Goal: Check status: Check status

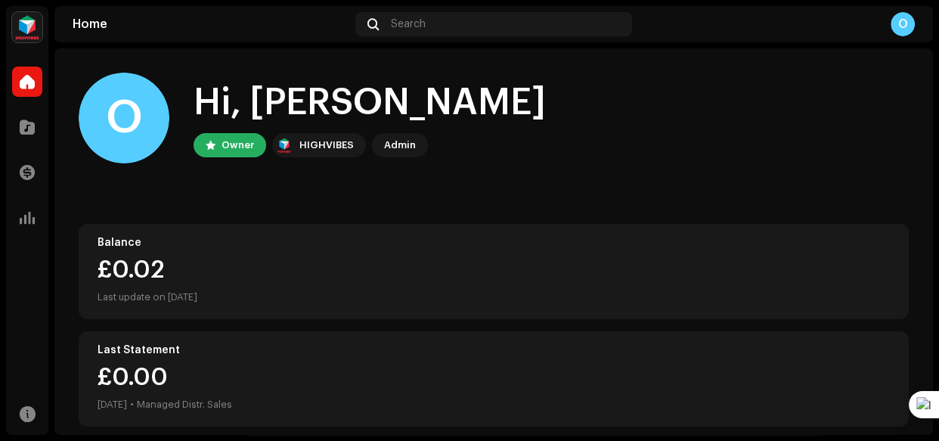
click at [395, 144] on div "Admin" at bounding box center [400, 145] width 32 height 18
click at [332, 149] on div "HIGHVIBES" at bounding box center [326, 145] width 54 height 18
click at [316, 152] on div "HIGHVIBES" at bounding box center [326, 145] width 54 height 18
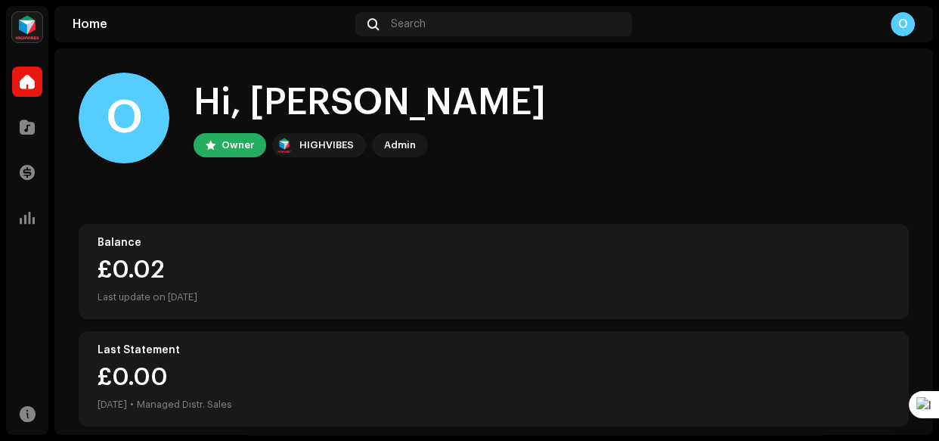
click at [384, 152] on div "Admin" at bounding box center [400, 145] width 32 height 18
click at [15, 16] on img at bounding box center [27, 27] width 30 height 30
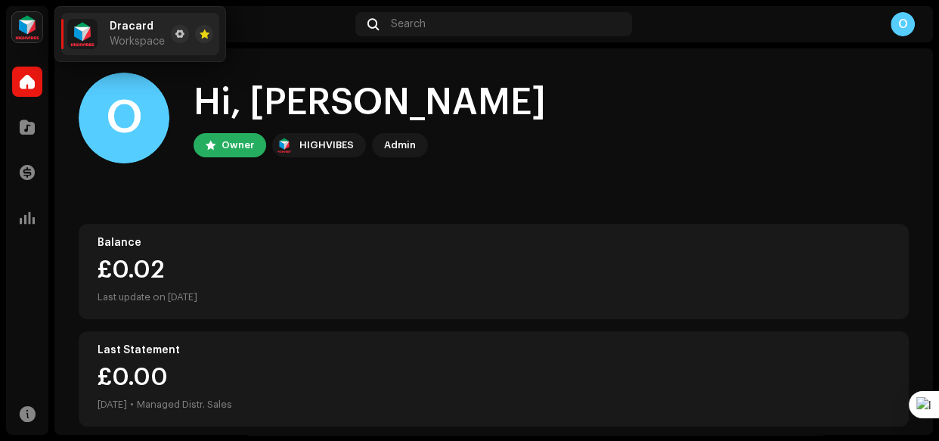
click at [82, 36] on img at bounding box center [82, 34] width 30 height 30
click at [85, 38] on img at bounding box center [82, 34] width 30 height 30
click at [118, 33] on div "Dracard Workspace" at bounding box center [137, 33] width 55 height 27
click at [178, 32] on span at bounding box center [179, 34] width 9 height 12
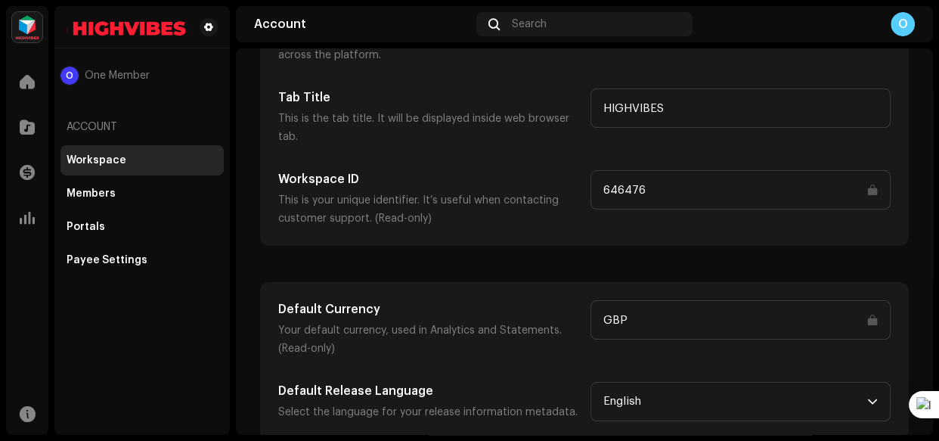
scroll to position [154, 0]
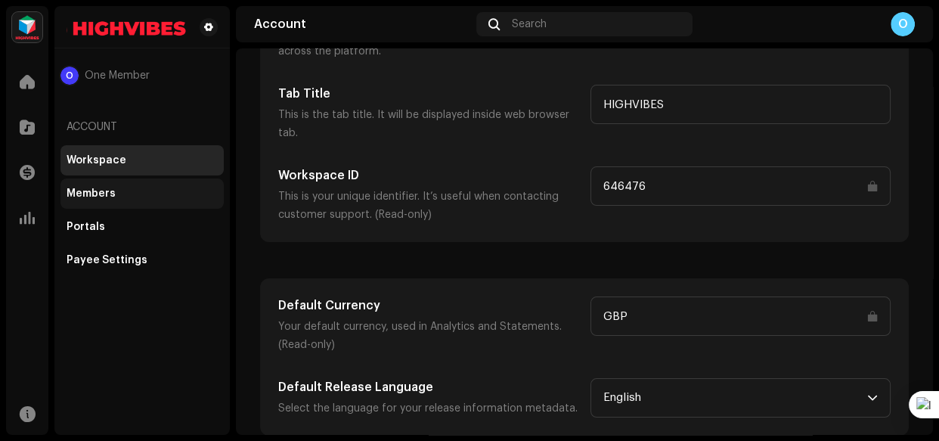
click at [199, 191] on div "Members" at bounding box center [142, 194] width 151 height 12
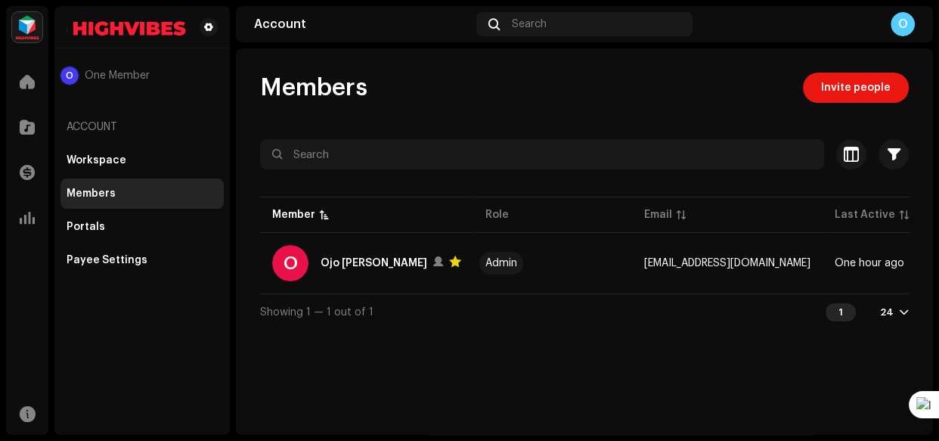
click at [905, 317] on div at bounding box center [904, 312] width 9 height 12
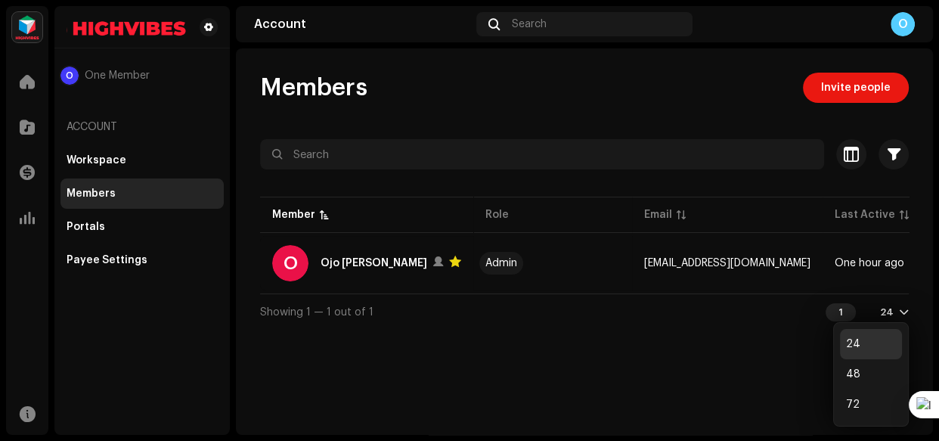
click at [905, 317] on div at bounding box center [904, 312] width 9 height 12
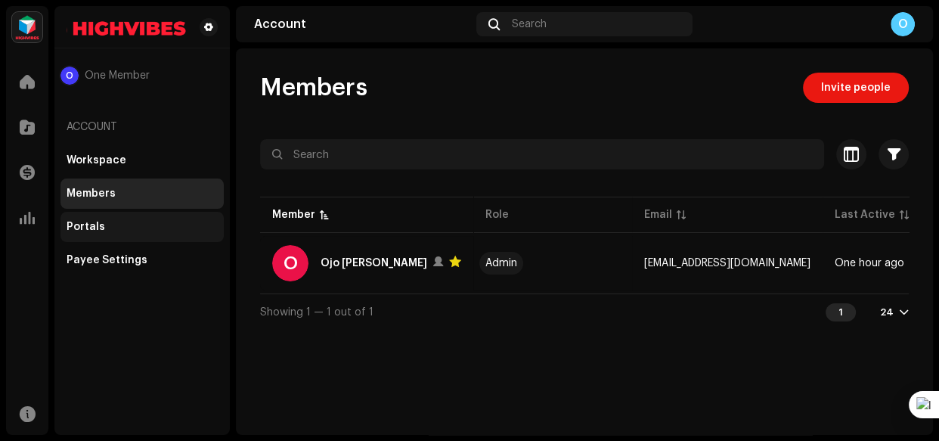
click at [117, 230] on div "Portals" at bounding box center [142, 227] width 151 height 12
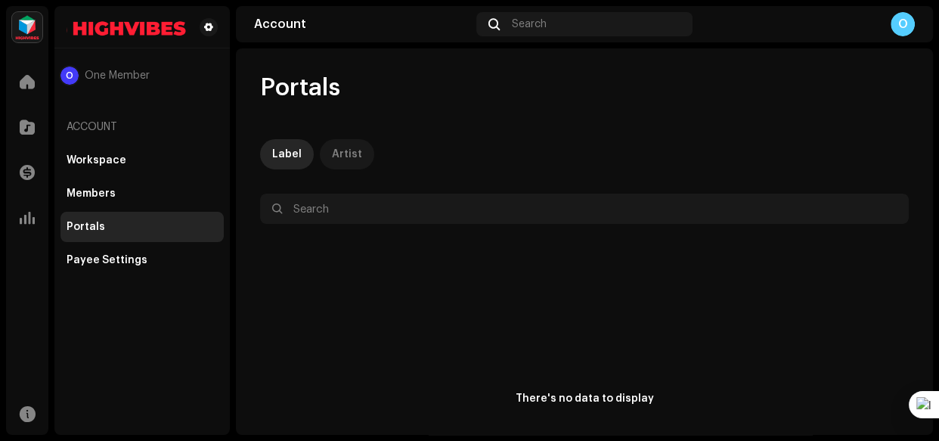
click at [339, 159] on div "Artist" at bounding box center [347, 154] width 30 height 30
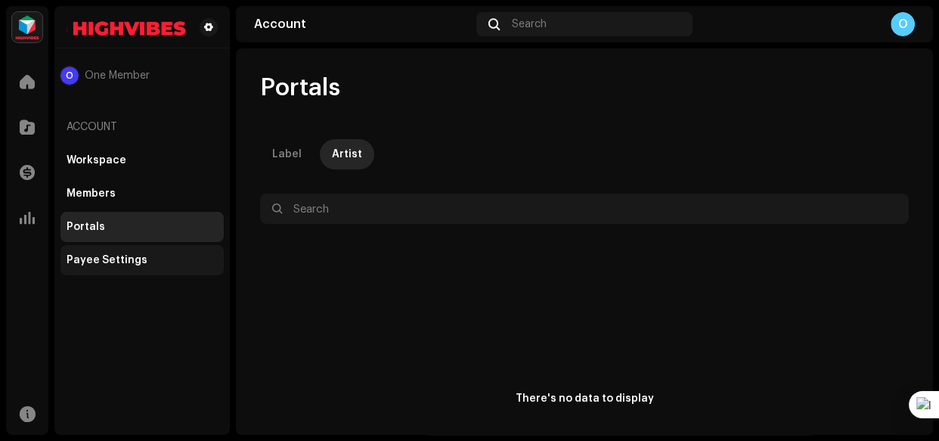
click at [120, 262] on div "Payee Settings" at bounding box center [107, 260] width 81 height 12
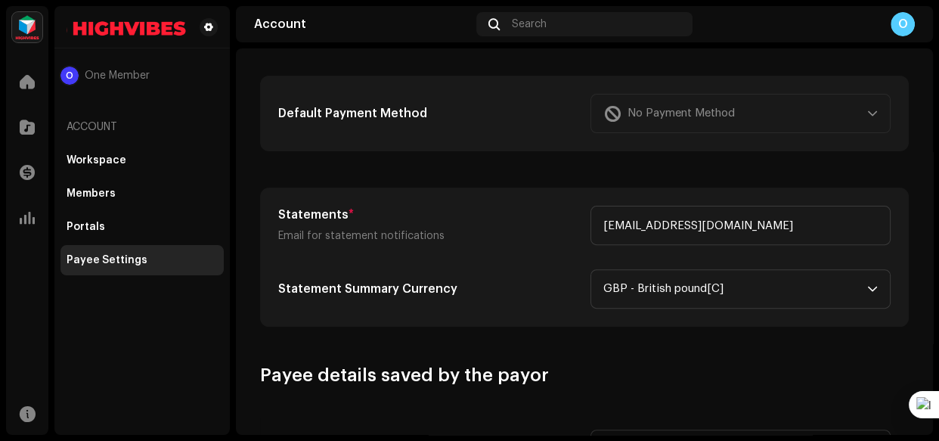
scroll to position [446, 0]
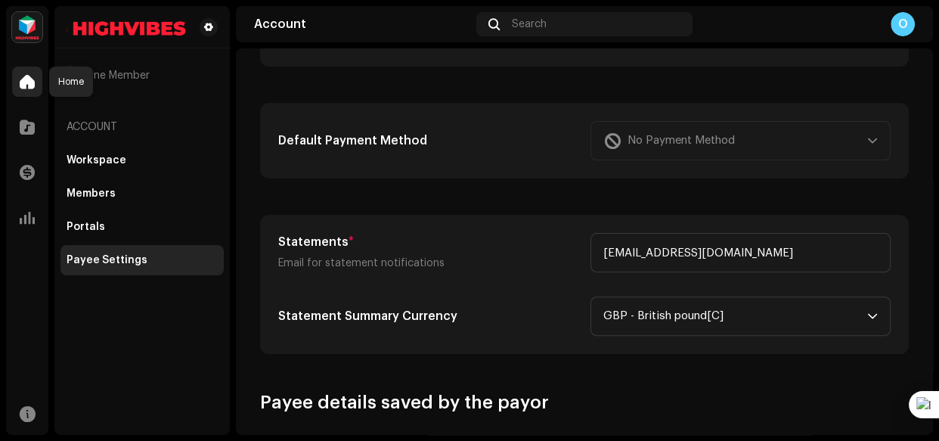
click at [31, 78] on span at bounding box center [27, 82] width 15 height 12
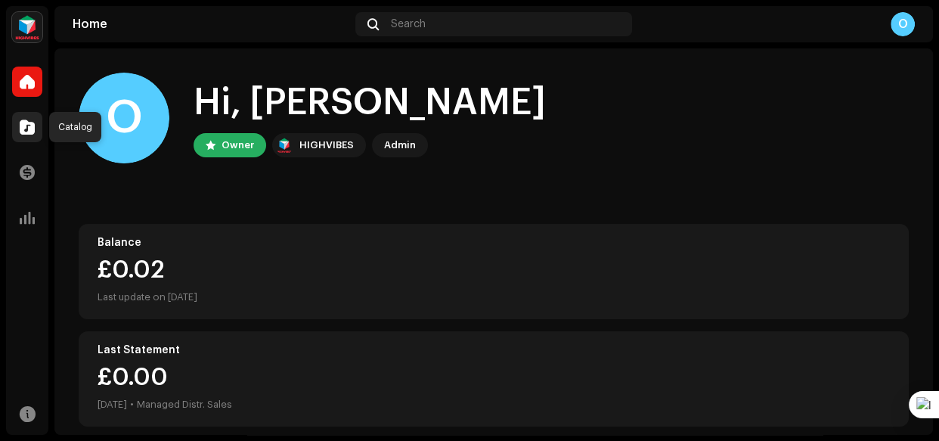
click at [23, 126] on span at bounding box center [27, 127] width 15 height 12
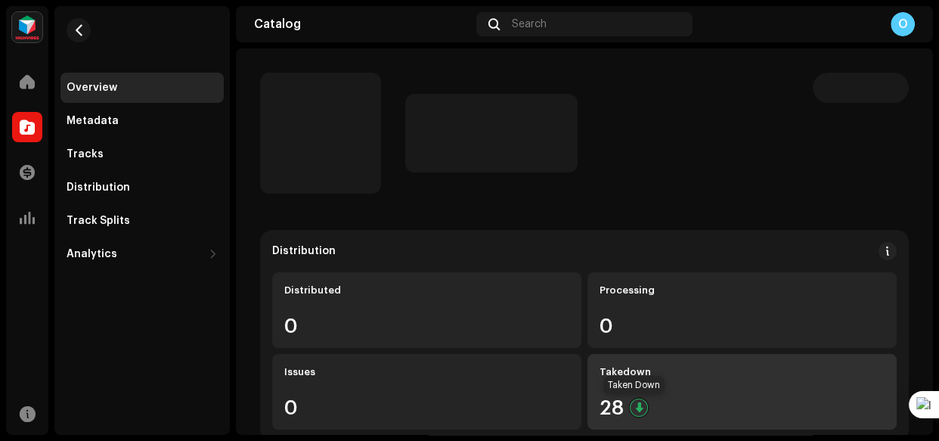
click at [632, 406] on div at bounding box center [639, 407] width 18 height 18
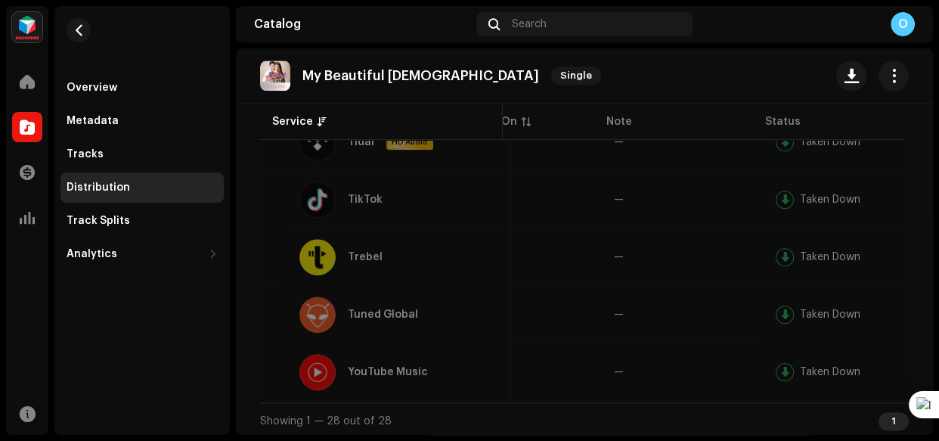
scroll to position [0, 227]
click at [776, 367] on div at bounding box center [785, 372] width 18 height 18
click at [776, 363] on div at bounding box center [785, 372] width 18 height 18
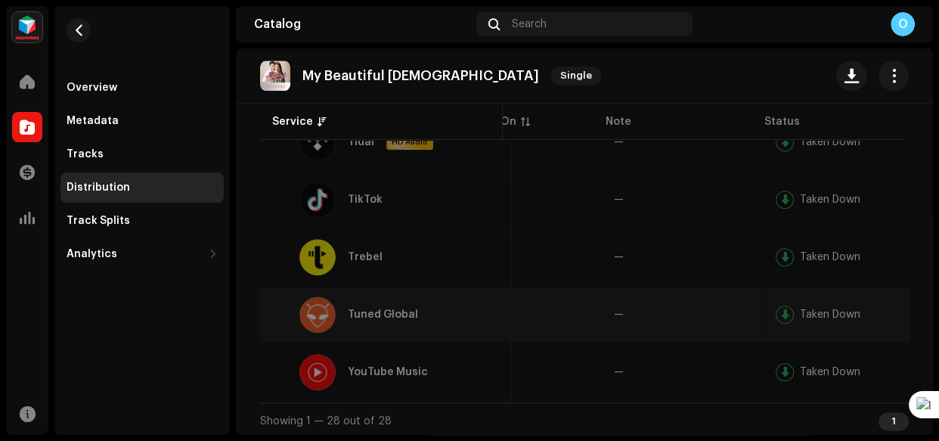
click at [780, 305] on div at bounding box center [785, 314] width 18 height 18
click at [777, 251] on div at bounding box center [785, 257] width 18 height 18
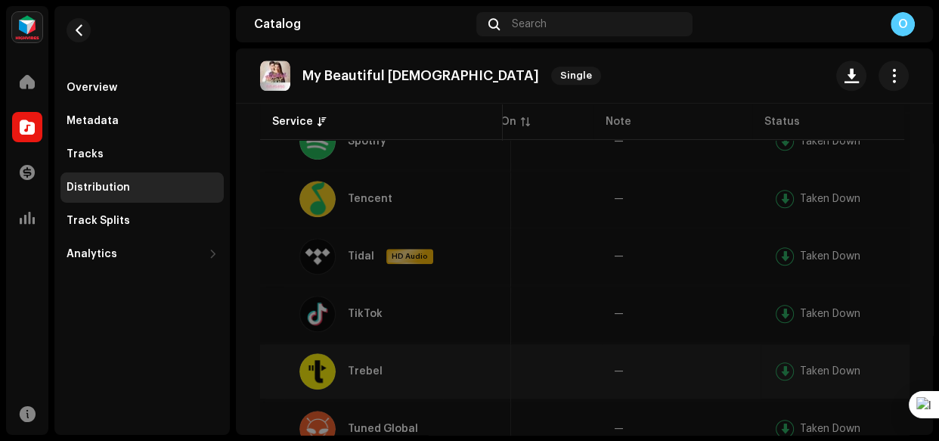
scroll to position [1437, 0]
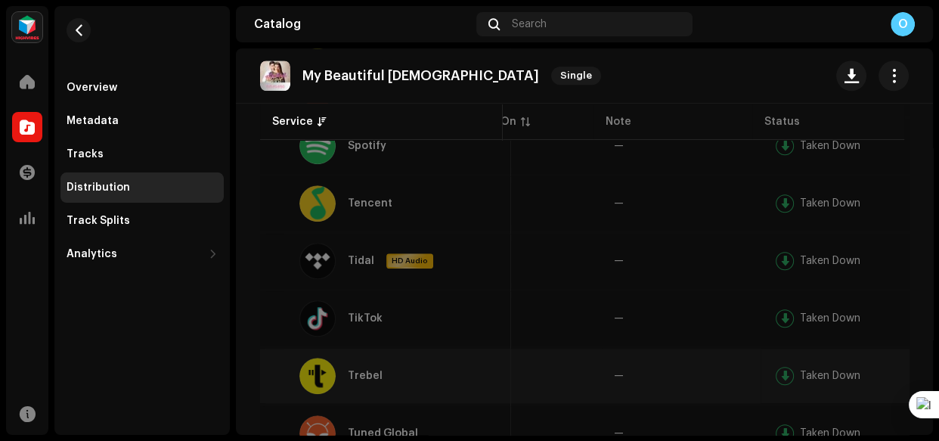
click at [777, 252] on div at bounding box center [785, 261] width 18 height 18
click at [779, 194] on div at bounding box center [785, 203] width 18 height 18
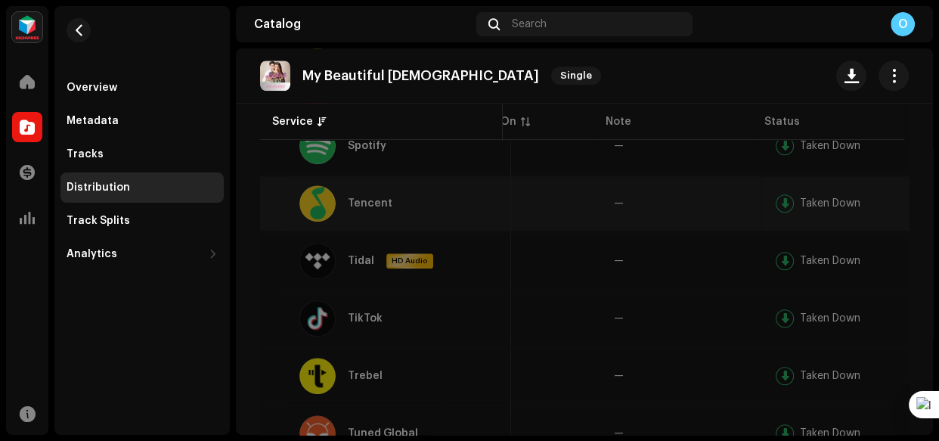
click at [779, 194] on div at bounding box center [785, 203] width 18 height 18
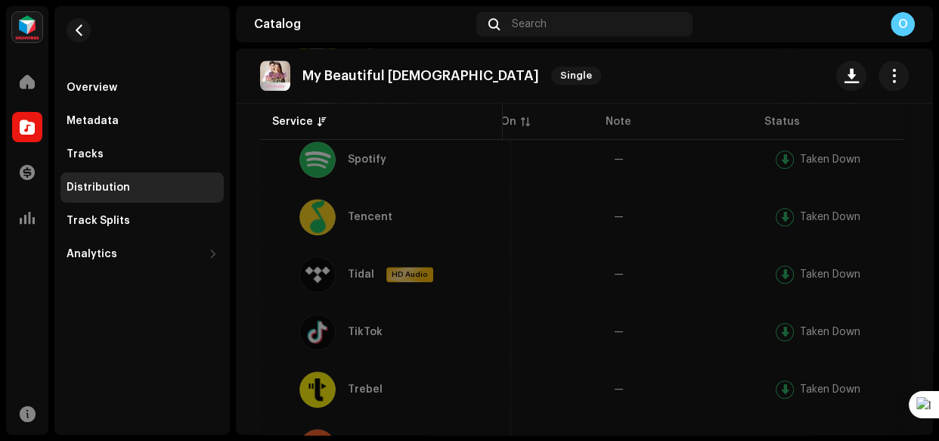
scroll to position [0, 0]
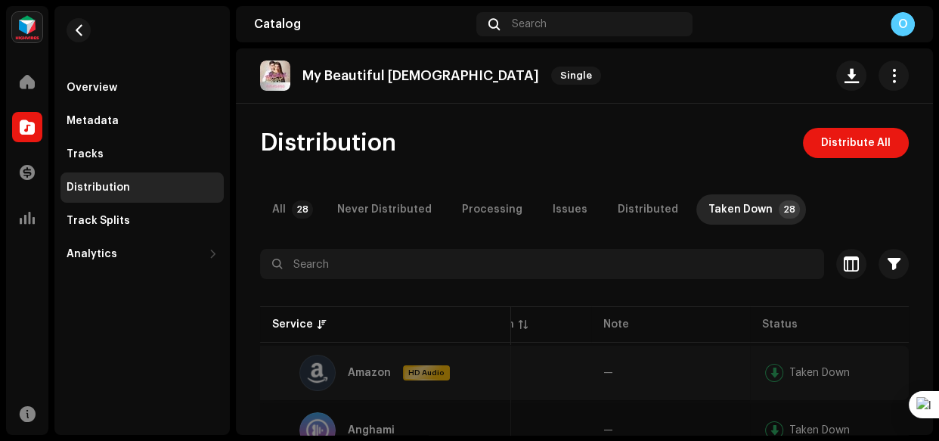
click at [789, 367] on div "Taken Down" at bounding box center [819, 372] width 60 height 11
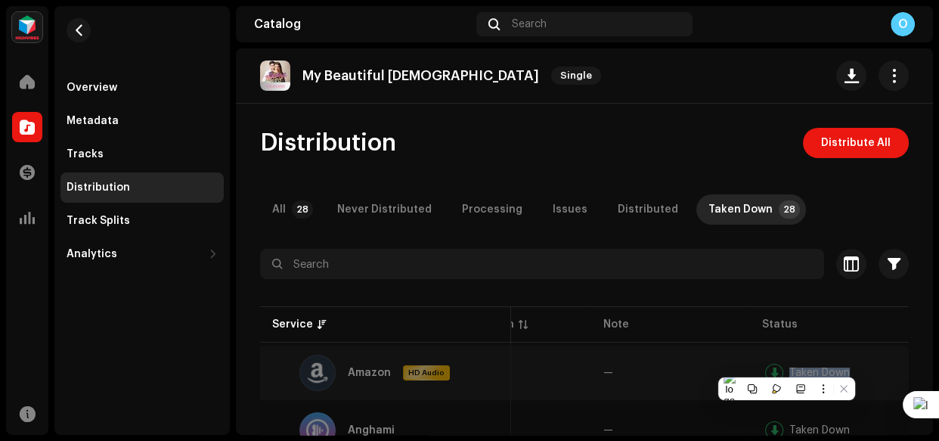
click at [789, 367] on div "Taken Down" at bounding box center [819, 372] width 60 height 11
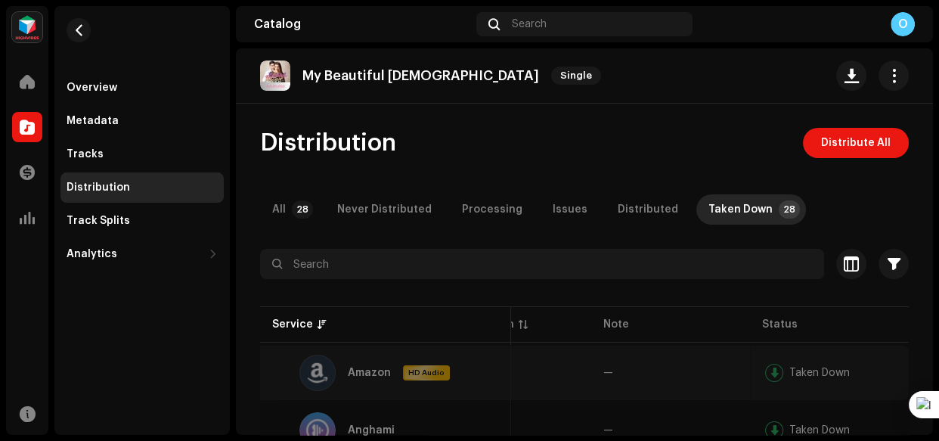
click at [789, 367] on div "Taken Down" at bounding box center [819, 372] width 60 height 11
